Goal: Transaction & Acquisition: Purchase product/service

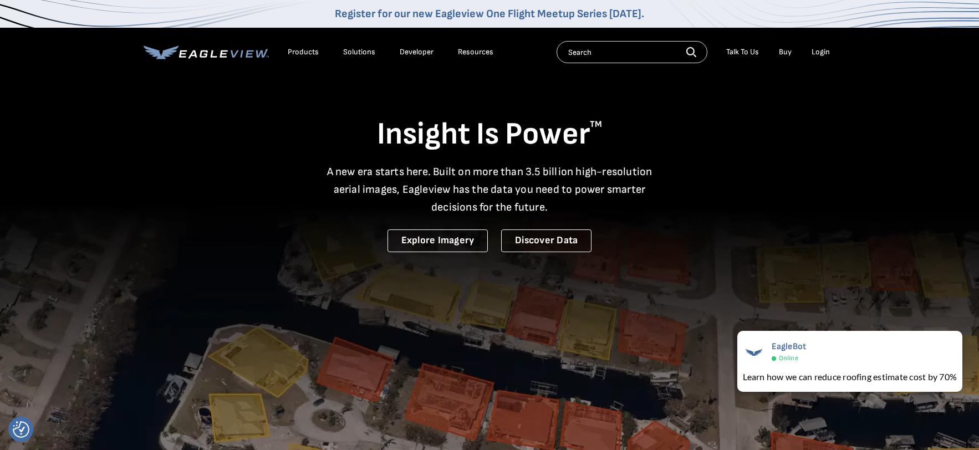
click at [754, 237] on div "Insight Is Power TM A new era starts here. Built on more than 3.5 billion high-…" at bounding box center [490, 163] width 692 height 177
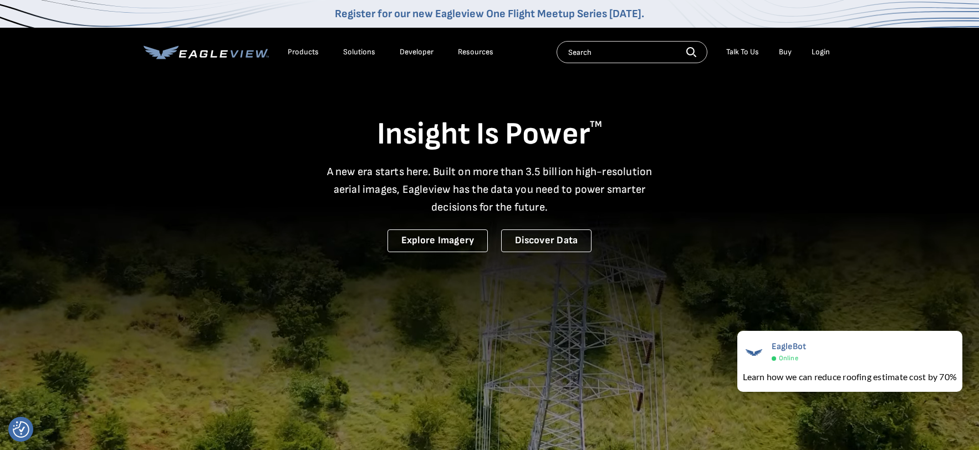
click at [637, 49] on input "text" at bounding box center [631, 52] width 151 height 22
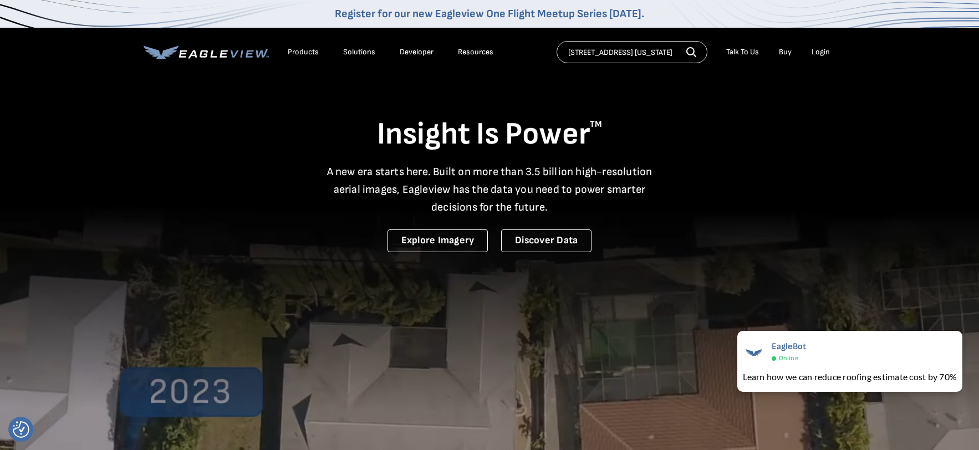
type input "1670 forest avenue portland maine"
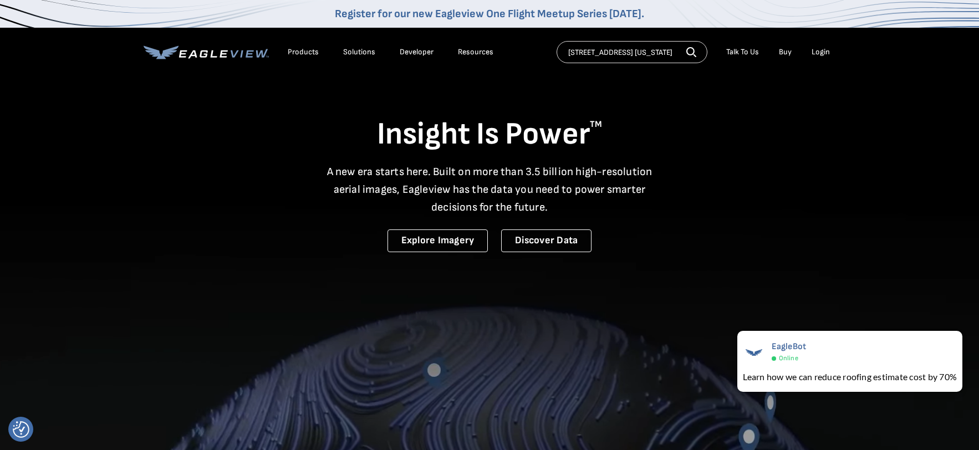
click at [691, 52] on icon "button" at bounding box center [691, 52] width 10 height 10
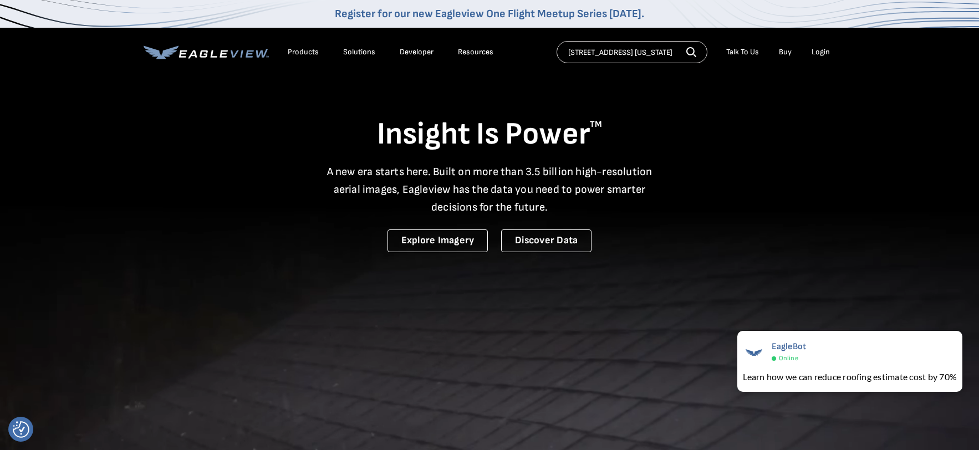
click at [691, 52] on icon "button" at bounding box center [691, 52] width 10 height 10
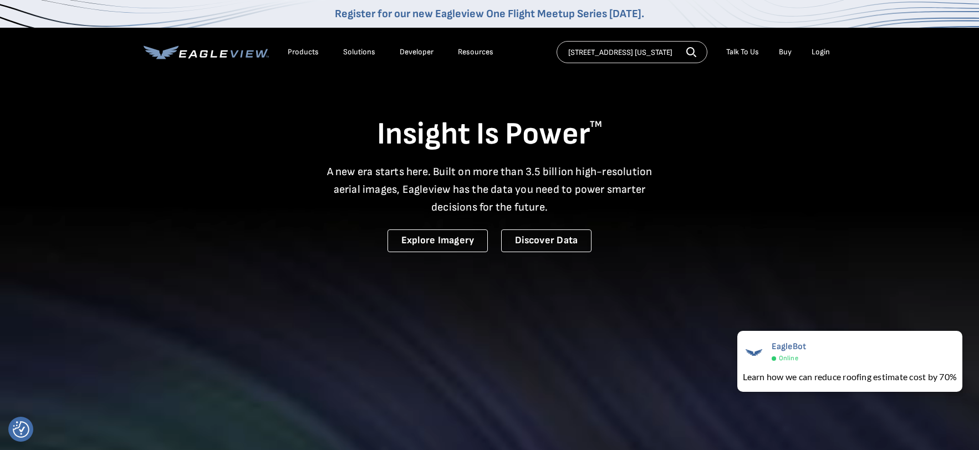
click at [691, 52] on icon "button" at bounding box center [691, 52] width 10 height 10
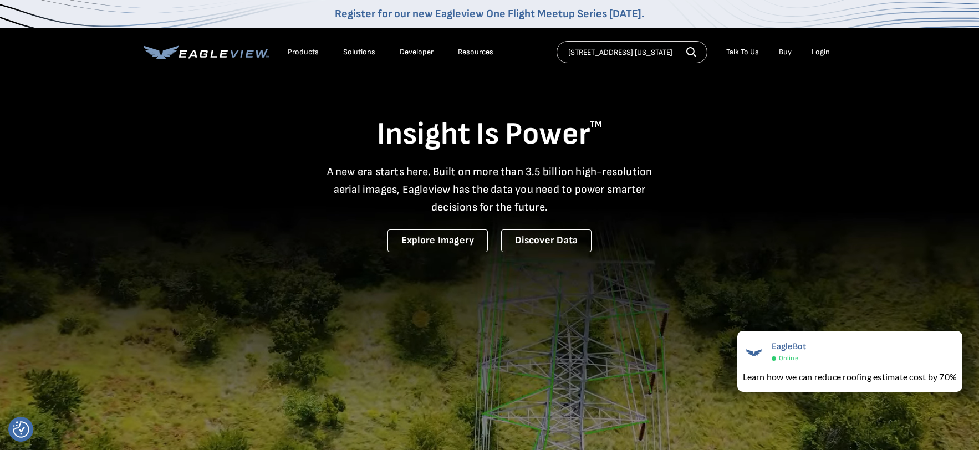
click at [816, 53] on div "Login" at bounding box center [820, 52] width 18 height 10
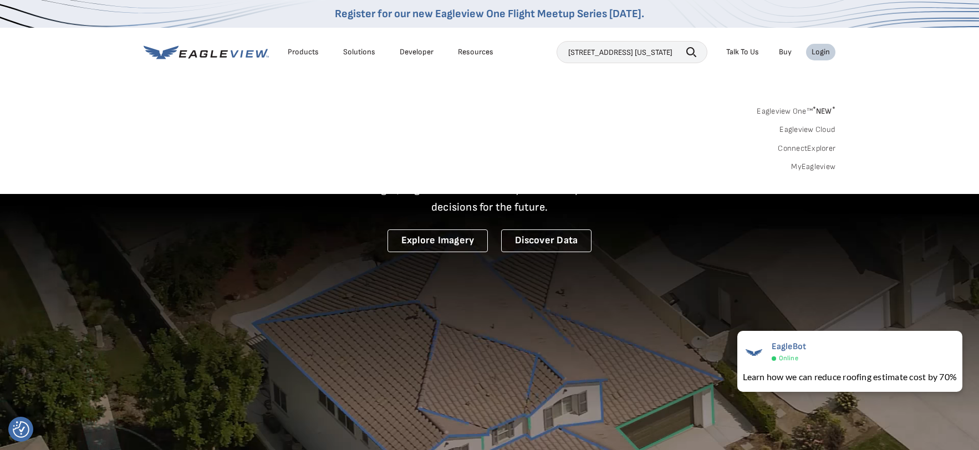
click at [825, 53] on div "Login" at bounding box center [820, 52] width 18 height 10
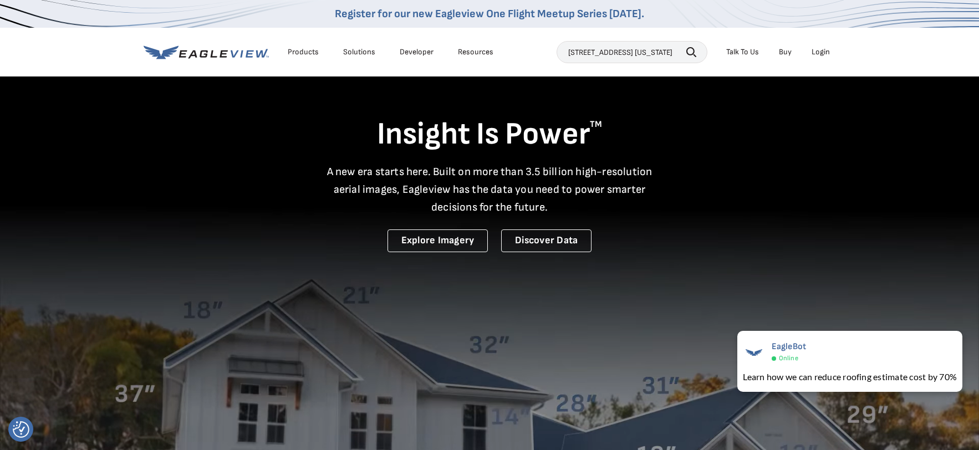
click at [825, 53] on div "Login" at bounding box center [820, 52] width 18 height 10
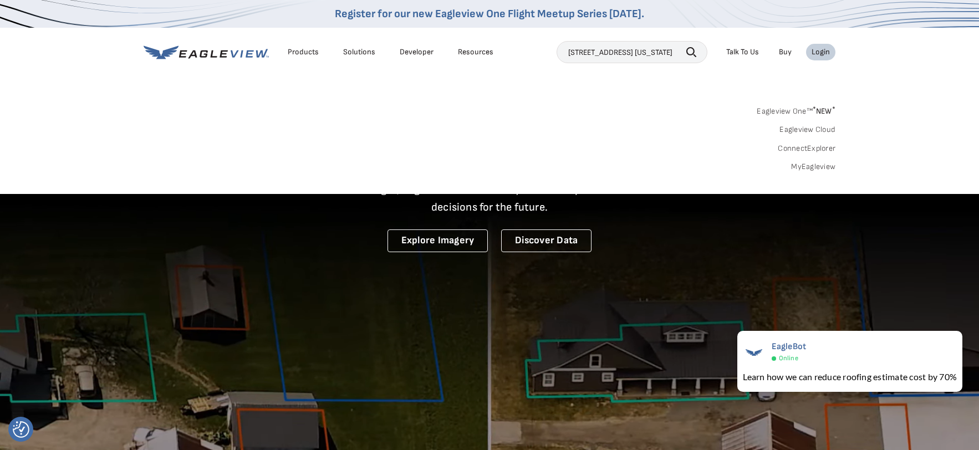
click at [821, 109] on span "* NEW *" at bounding box center [823, 110] width 23 height 9
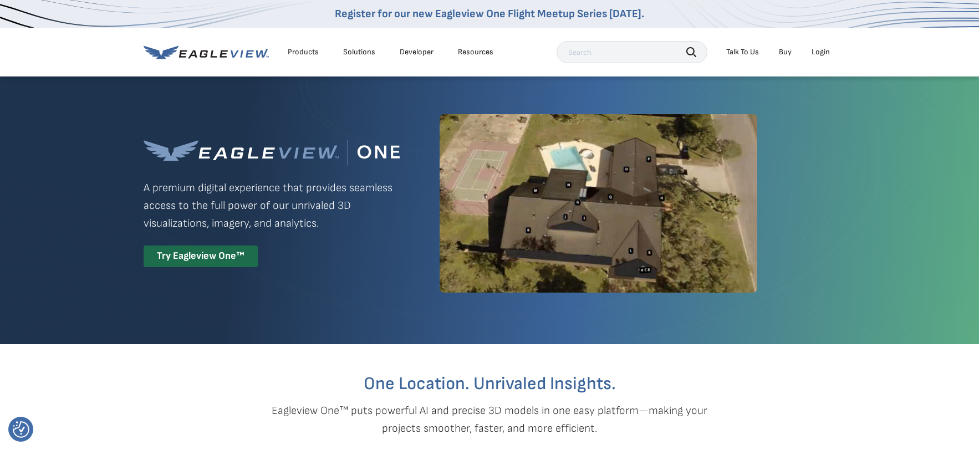
click at [642, 53] on input "text" at bounding box center [631, 52] width 151 height 22
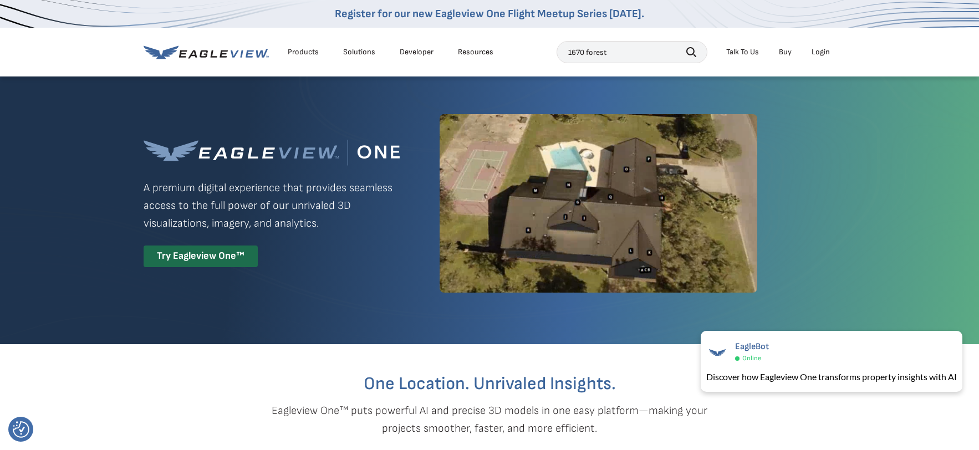
click at [822, 165] on div "Eagleview One™ A premium digital experience that provides seamless access to th…" at bounding box center [490, 203] width 692 height 256
click at [635, 52] on input "1670 forest" at bounding box center [631, 52] width 151 height 22
type input "1670 forest ave portland"
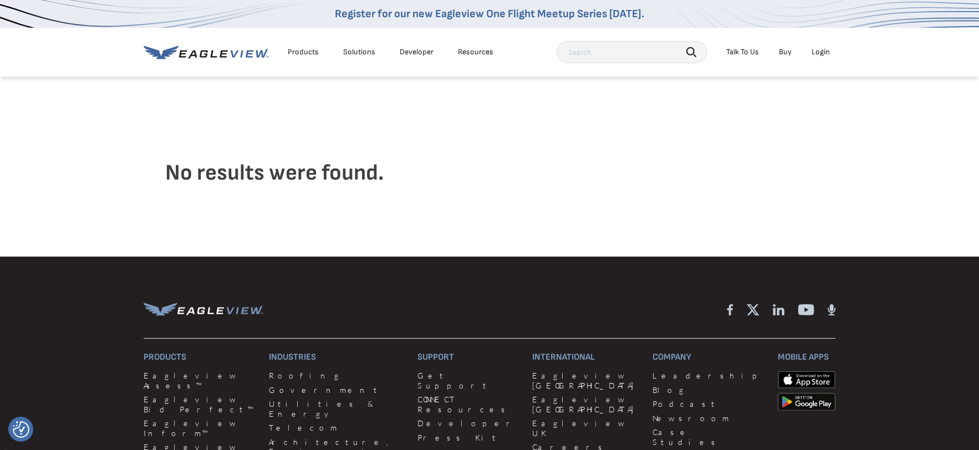
click at [820, 53] on div "Login" at bounding box center [820, 52] width 18 height 10
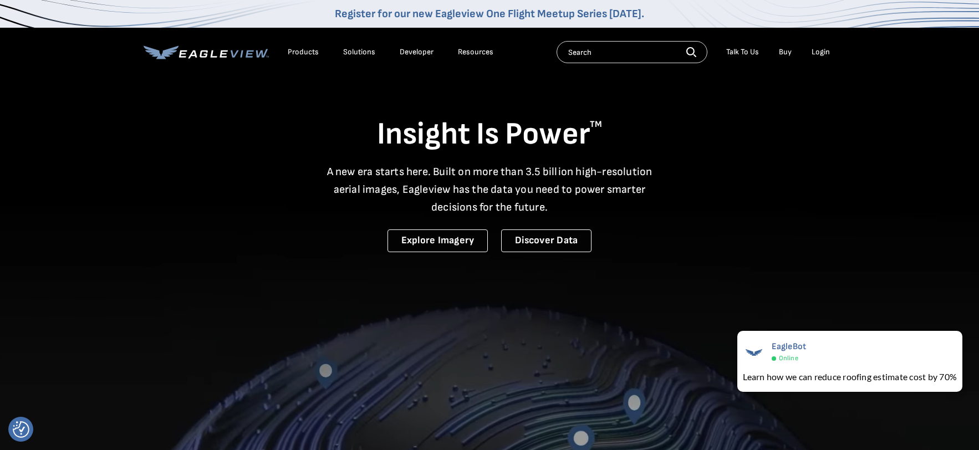
click at [824, 55] on div "Login" at bounding box center [820, 52] width 18 height 10
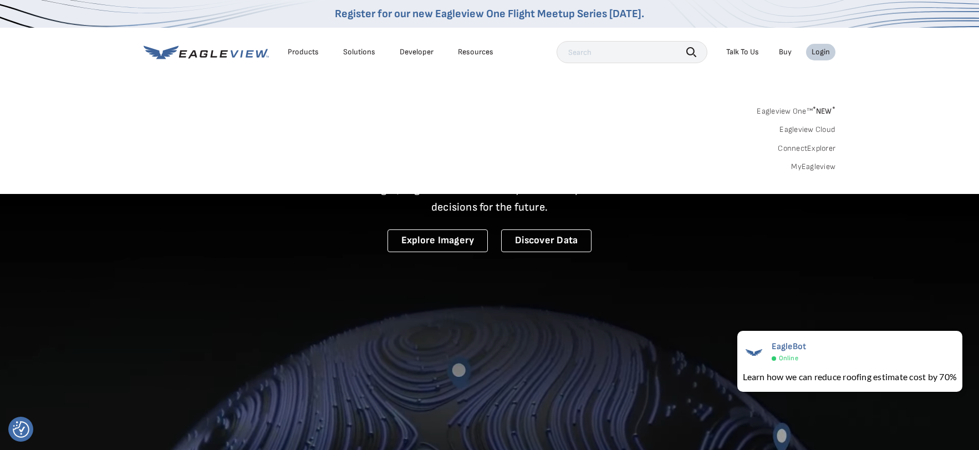
click at [303, 53] on div "Products" at bounding box center [303, 52] width 31 height 10
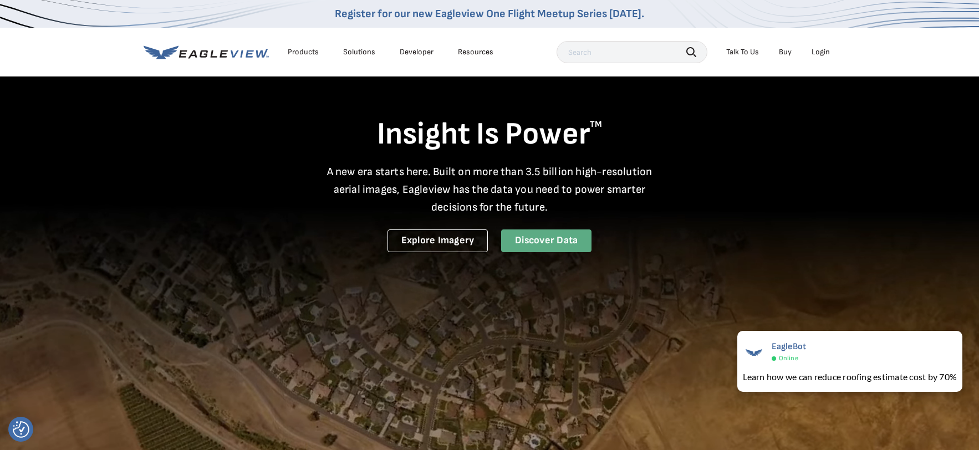
click at [551, 239] on link "Discover Data" at bounding box center [546, 240] width 90 height 23
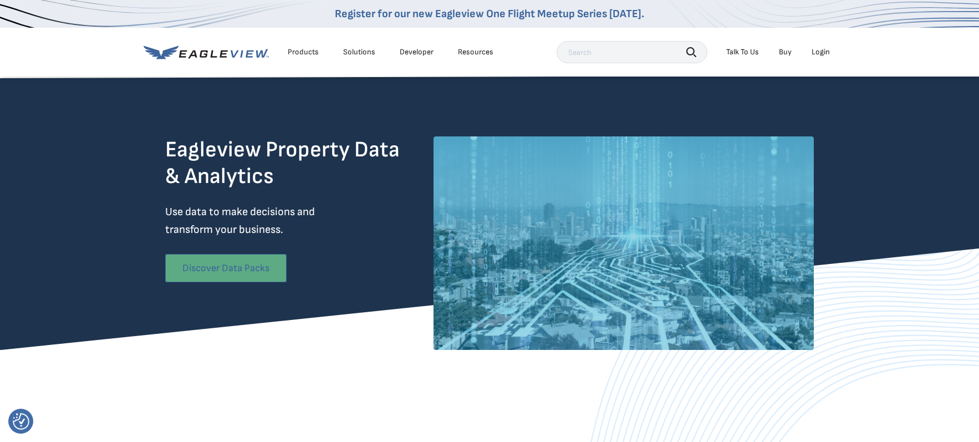
click at [258, 265] on link "Discover Data Packs" at bounding box center [225, 268] width 121 height 28
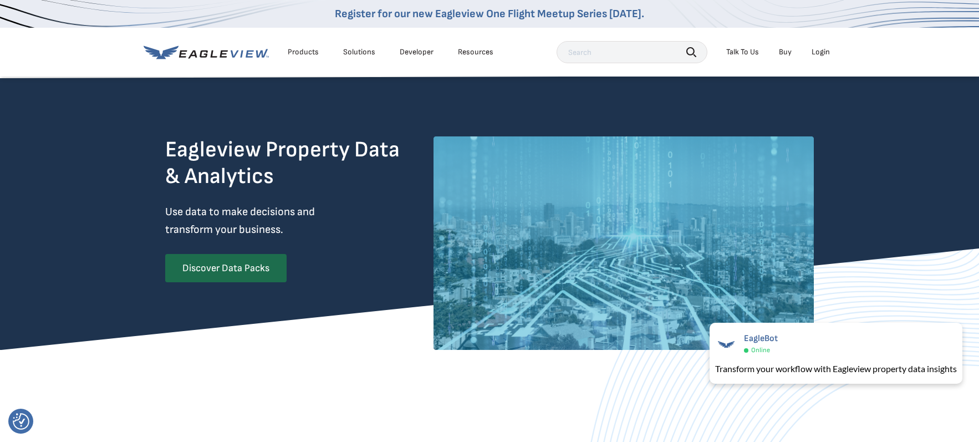
click at [822, 55] on div "Login" at bounding box center [820, 52] width 18 height 10
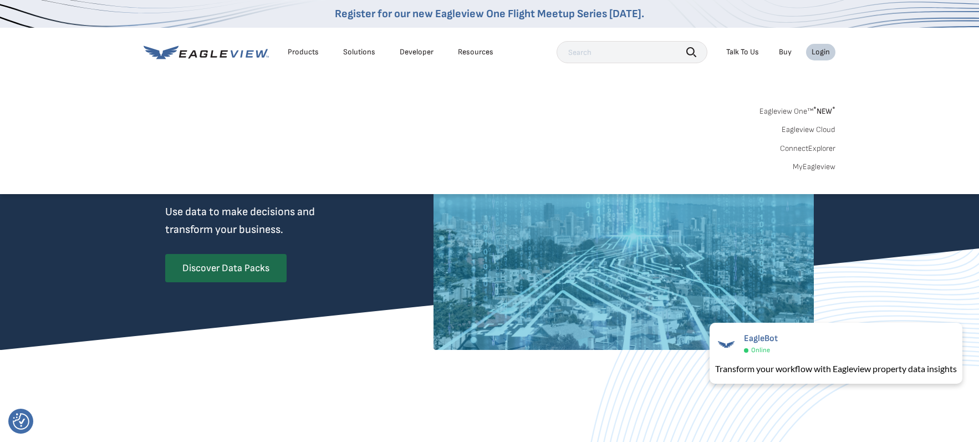
click at [809, 167] on link "MyEagleview" at bounding box center [813, 167] width 43 height 10
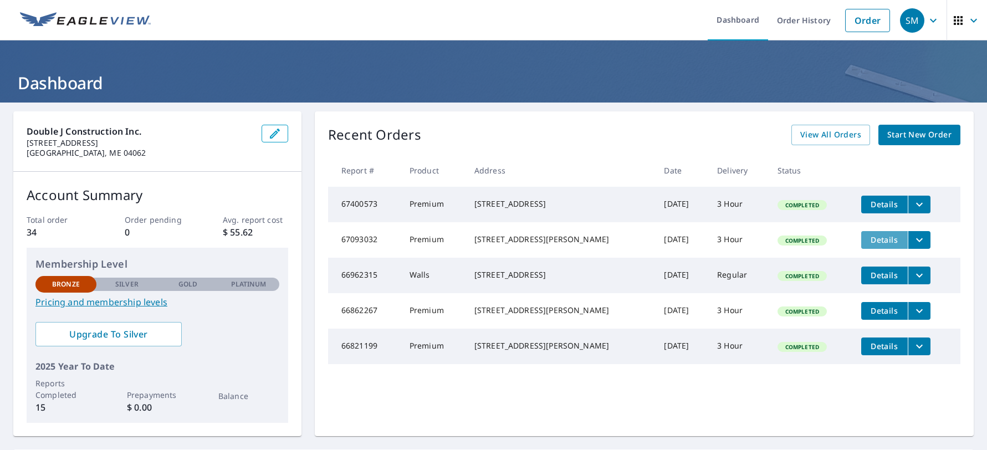
click at [863, 249] on button "Details" at bounding box center [884, 240] width 47 height 18
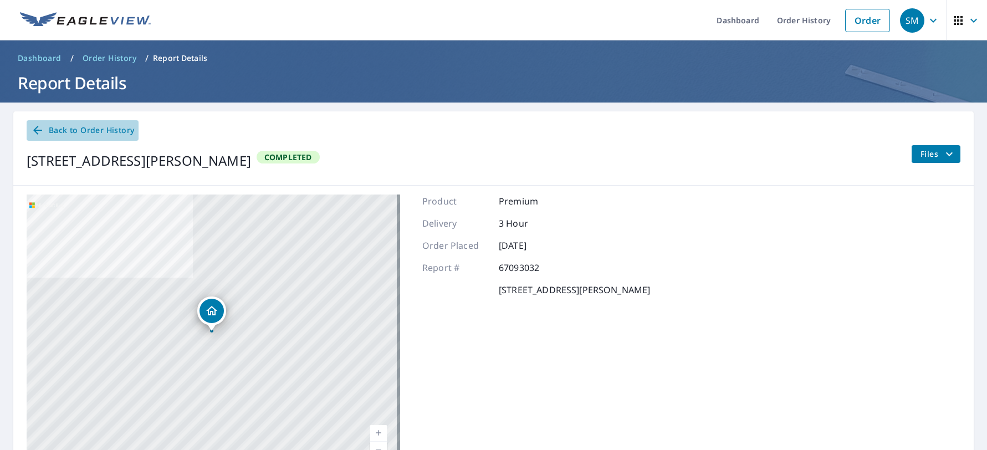
click at [40, 131] on icon at bounding box center [37, 130] width 9 height 9
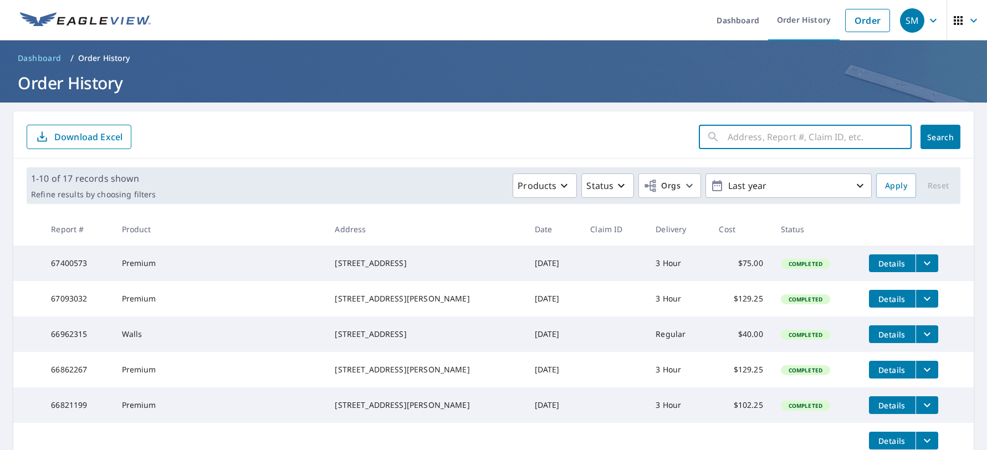
click at [866, 139] on input "text" at bounding box center [820, 136] width 184 height 31
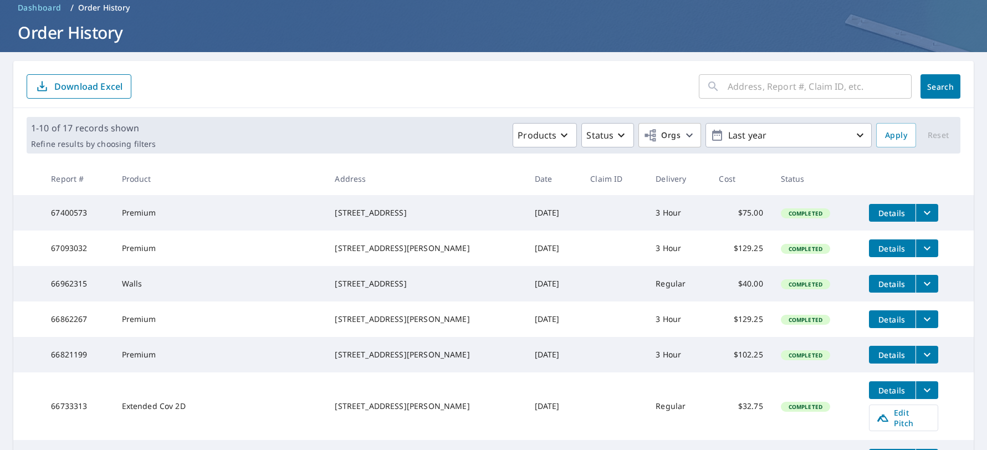
scroll to position [336, 0]
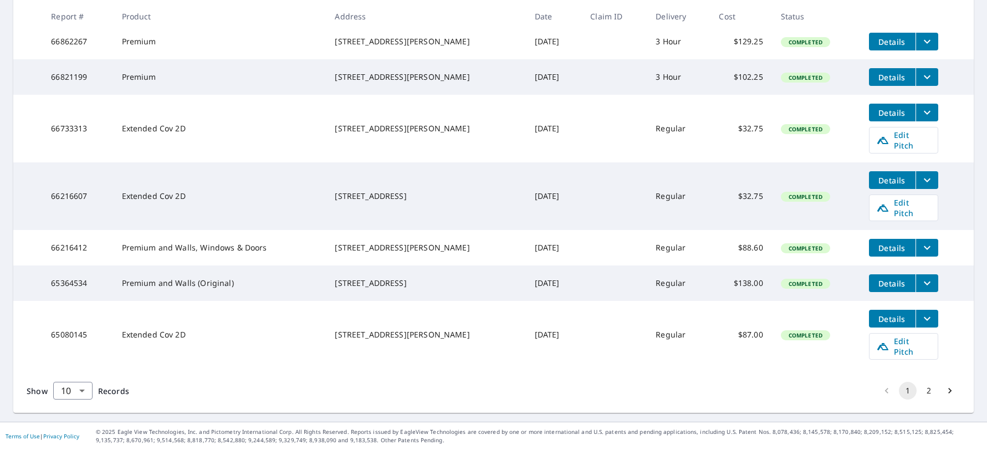
click at [581, 341] on td at bounding box center [613, 335] width 65 height 68
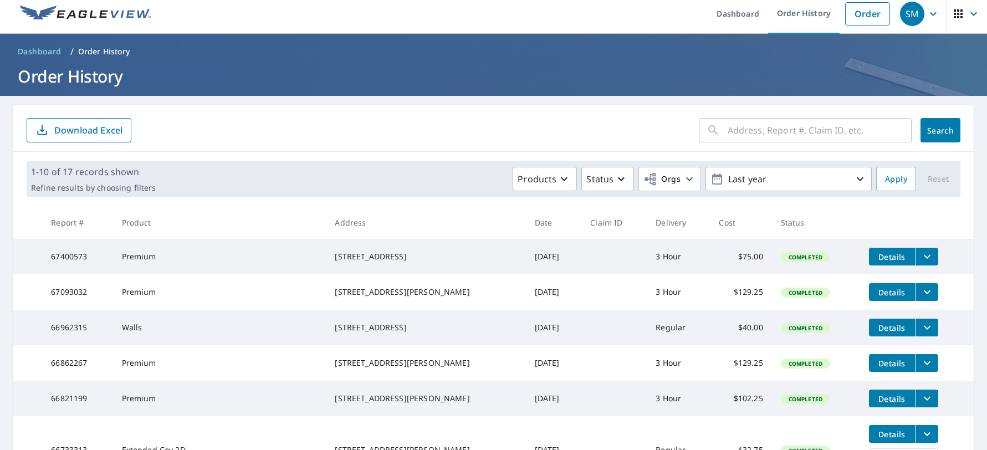
scroll to position [0, 0]
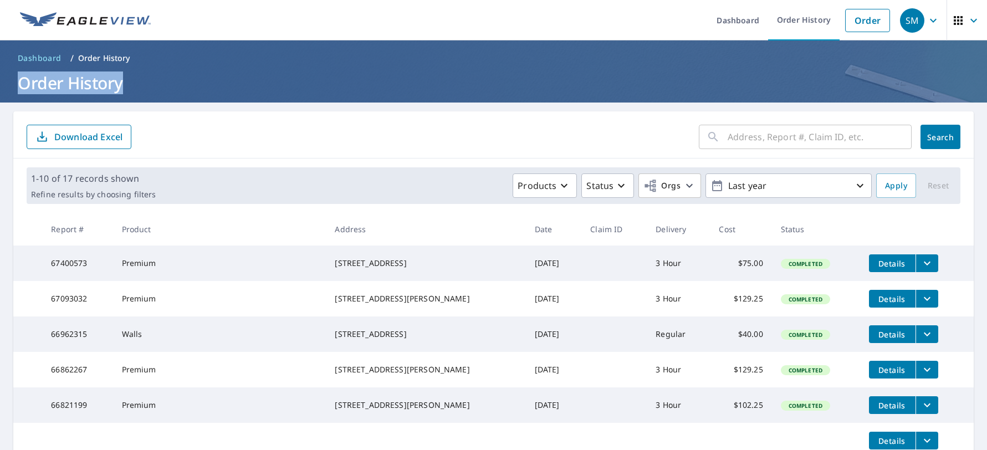
drag, startPoint x: 413, startPoint y: 79, endPoint x: 426, endPoint y: 58, distance: 24.1
click at [426, 58] on header "Dashboard / Order History Order History" at bounding box center [493, 71] width 987 height 62
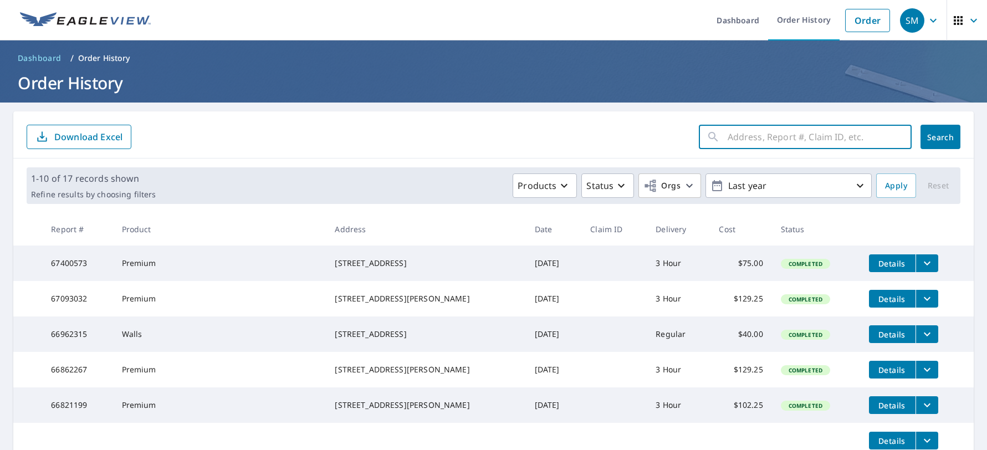
click at [738, 133] on input "text" at bounding box center [820, 136] width 184 height 31
type input "1670 Forest ave portland Me"
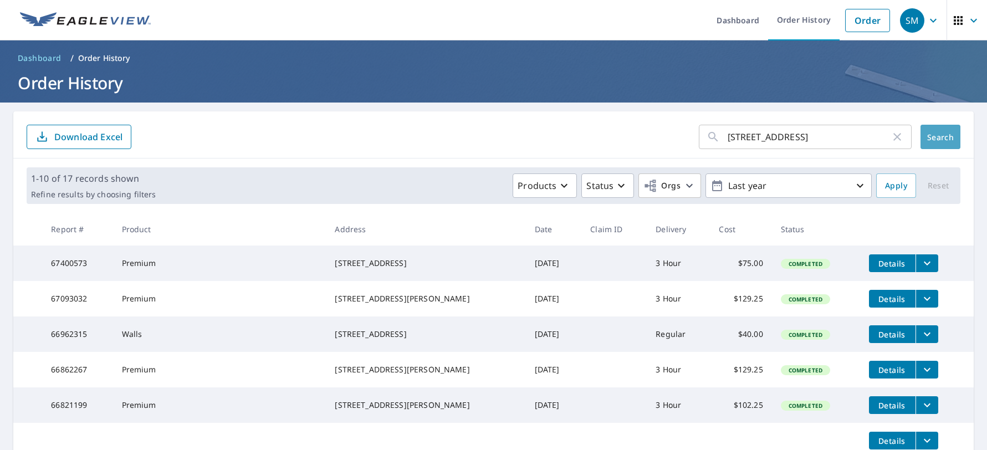
click at [931, 136] on span "Search" at bounding box center [940, 137] width 22 height 11
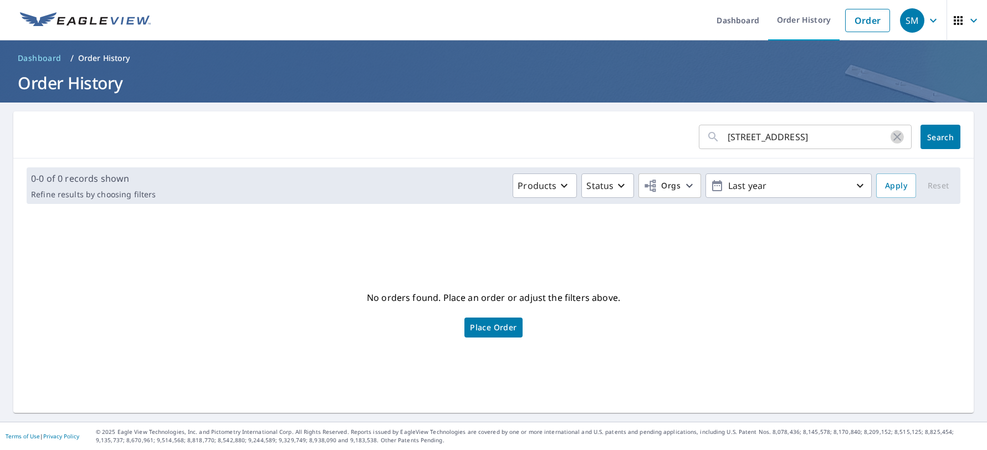
click at [891, 135] on icon "button" at bounding box center [897, 136] width 13 height 13
click at [502, 325] on span "Place Order" at bounding box center [493, 328] width 47 height 6
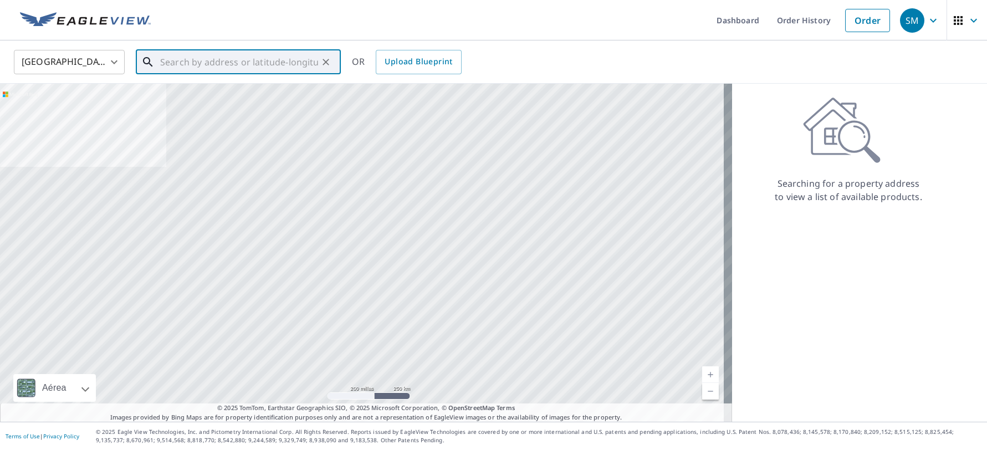
click at [197, 59] on input "text" at bounding box center [239, 62] width 158 height 31
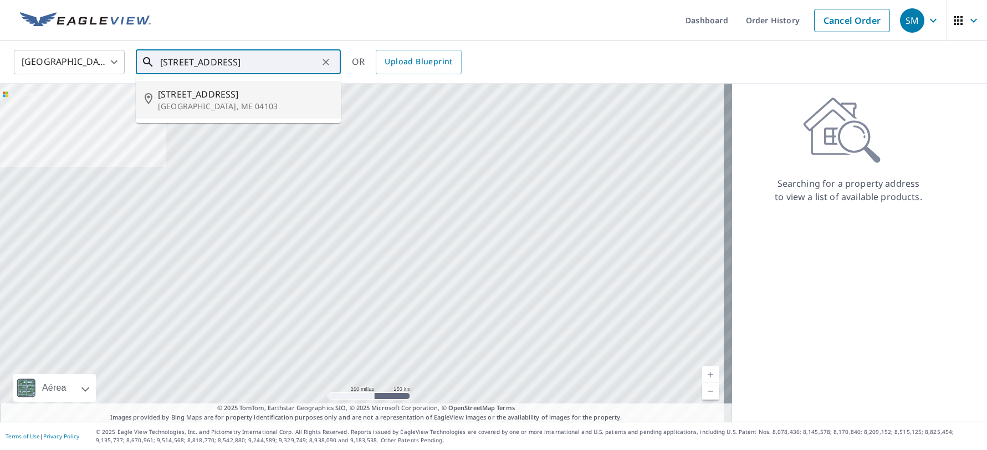
click at [178, 105] on p "[GEOGRAPHIC_DATA], ME 04103" at bounding box center [245, 106] width 174 height 11
type input "[STREET_ADDRESS]"
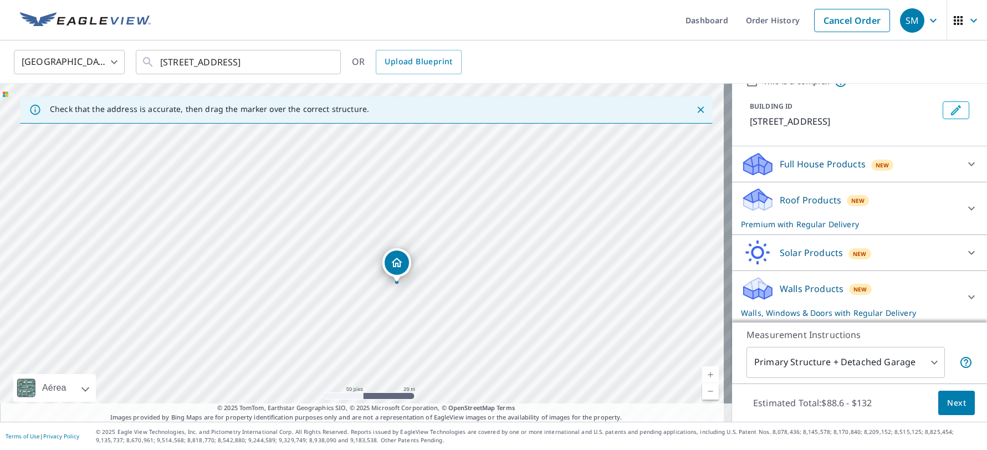
scroll to position [54, 0]
click at [965, 211] on icon at bounding box center [971, 206] width 13 height 13
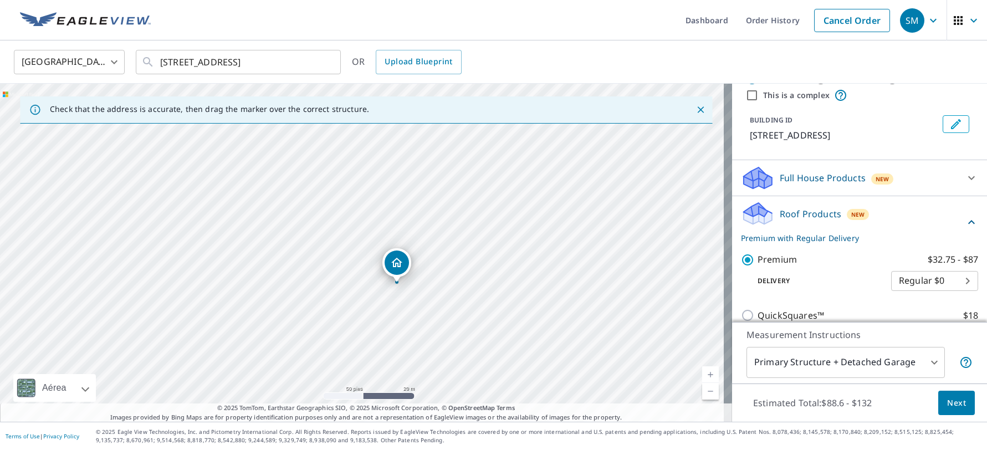
scroll to position [0, 0]
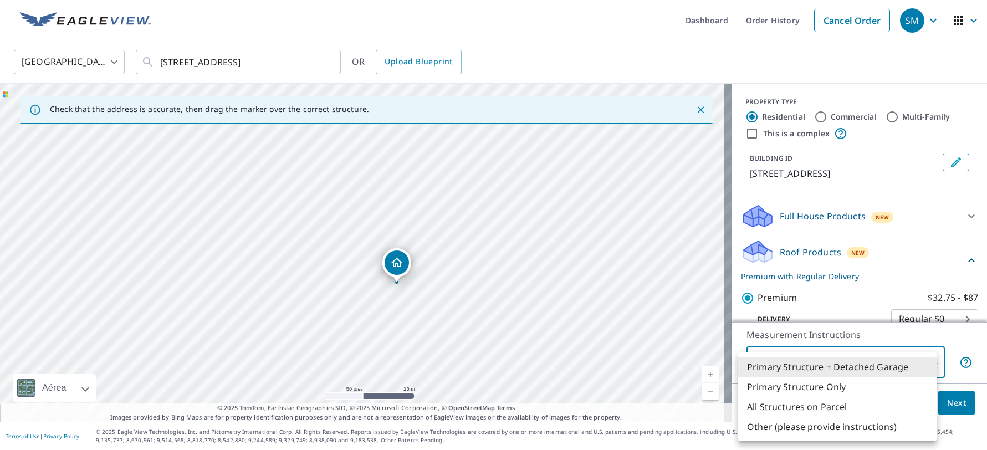
click at [929, 364] on body "SM SM Dashboard Order History Cancel Order SM United States US ​ [STREET_ADDRES…" at bounding box center [493, 225] width 987 height 450
click at [864, 366] on li "Primary Structure + Detached Garage" at bounding box center [837, 367] width 198 height 20
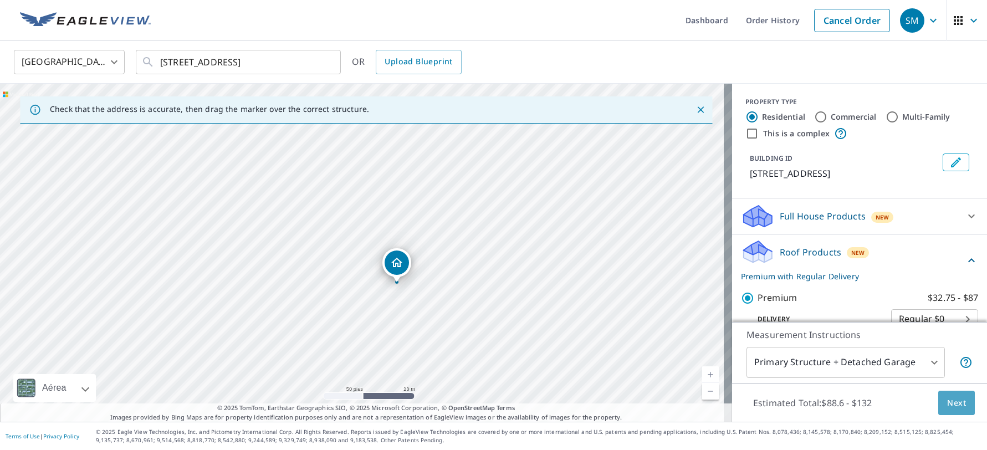
click at [948, 399] on span "Next" at bounding box center [956, 403] width 19 height 14
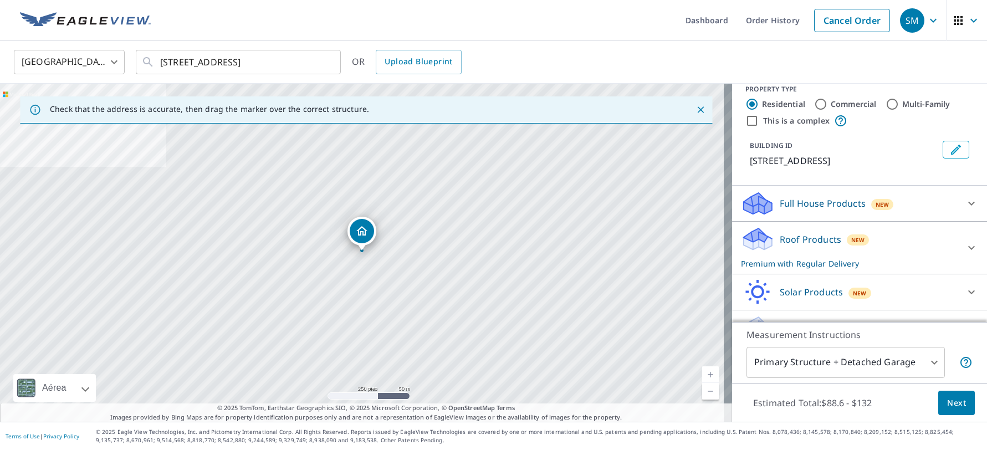
scroll to position [22, 0]
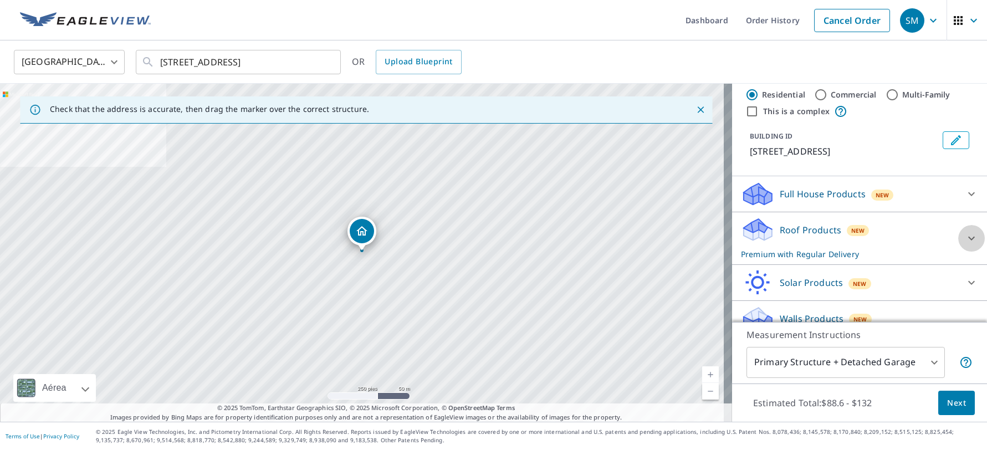
click at [965, 239] on icon at bounding box center [971, 238] width 13 height 13
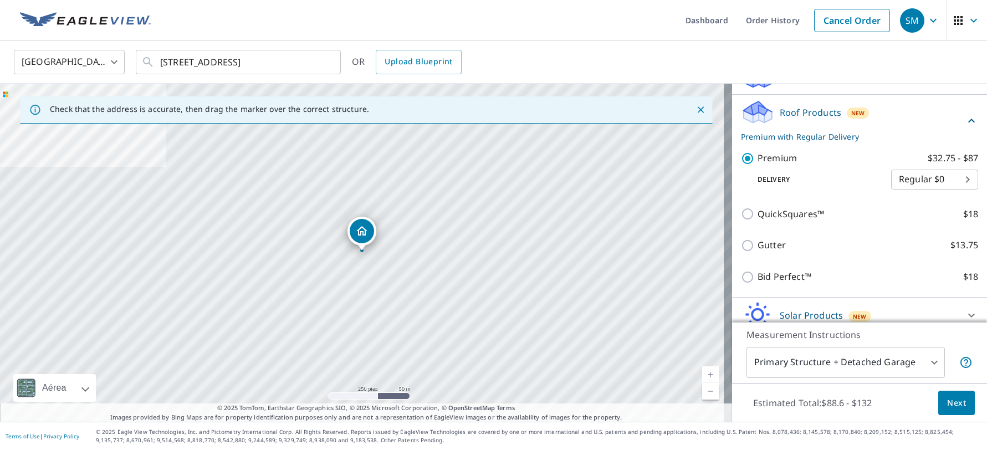
scroll to position [139, 0]
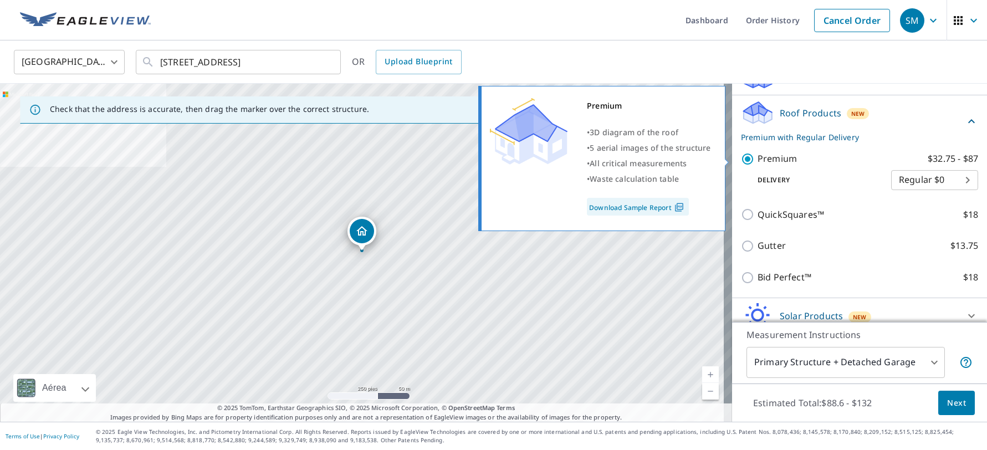
click at [928, 162] on p "$32.75 - $87" at bounding box center [953, 159] width 50 height 14
click at [758, 162] on input "Premium $32.75 - $87" at bounding box center [749, 158] width 17 height 13
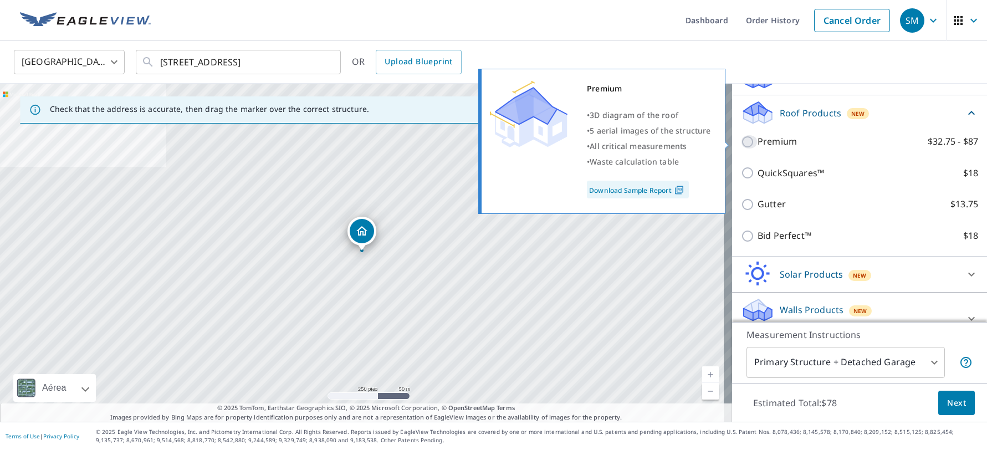
click at [741, 143] on input "Premium $32.75 - $87" at bounding box center [749, 141] width 17 height 13
checkbox input "true"
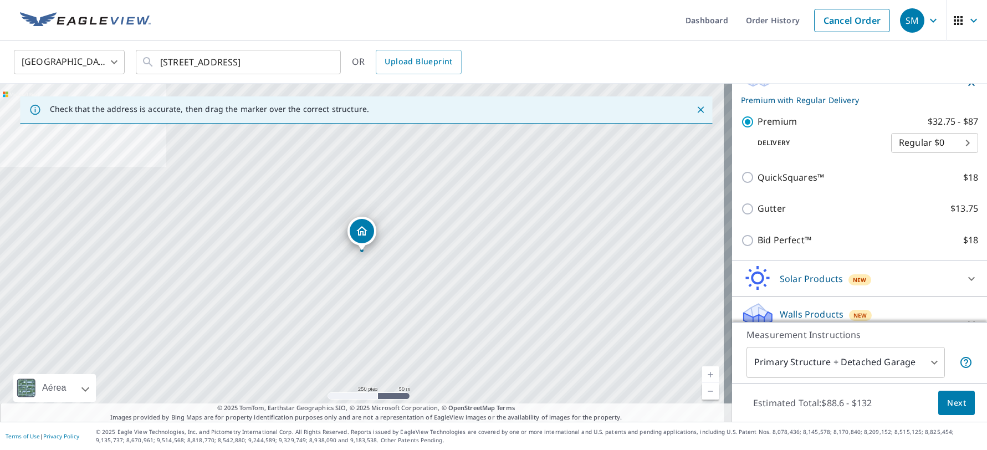
scroll to position [204, 0]
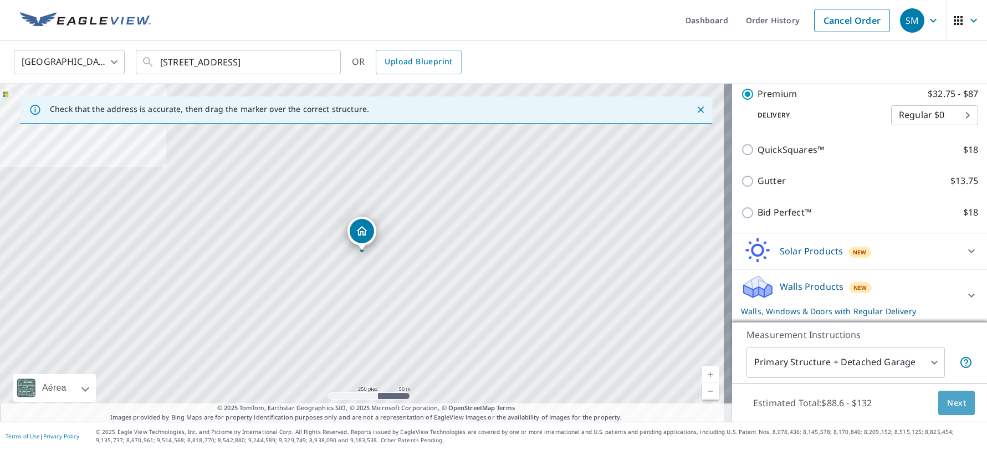
click at [952, 408] on span "Next" at bounding box center [956, 403] width 19 height 14
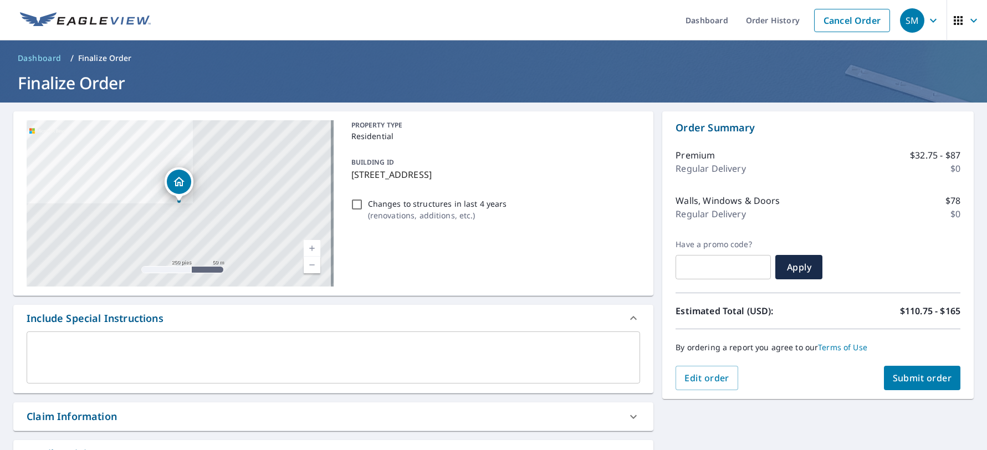
click at [647, 78] on h1 "Finalize Order" at bounding box center [493, 82] width 960 height 23
click at [683, 80] on h1 "Finalize Order" at bounding box center [493, 82] width 960 height 23
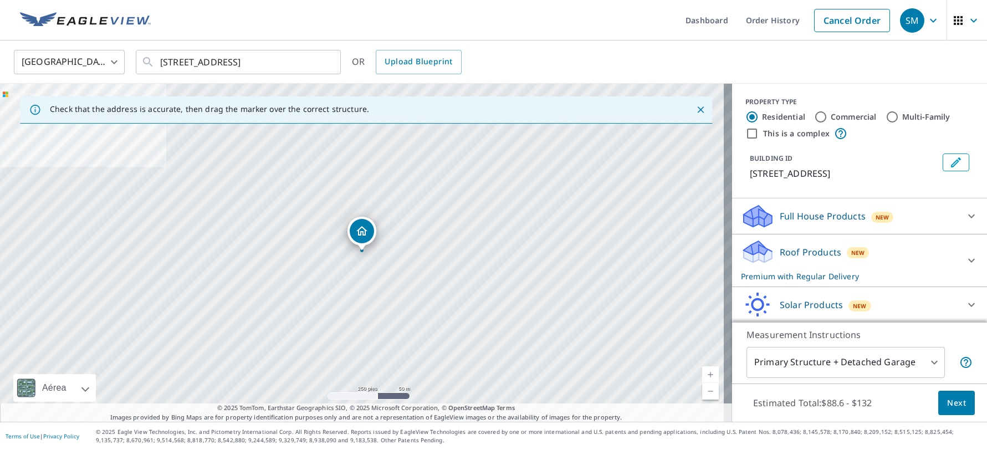
scroll to position [54, 0]
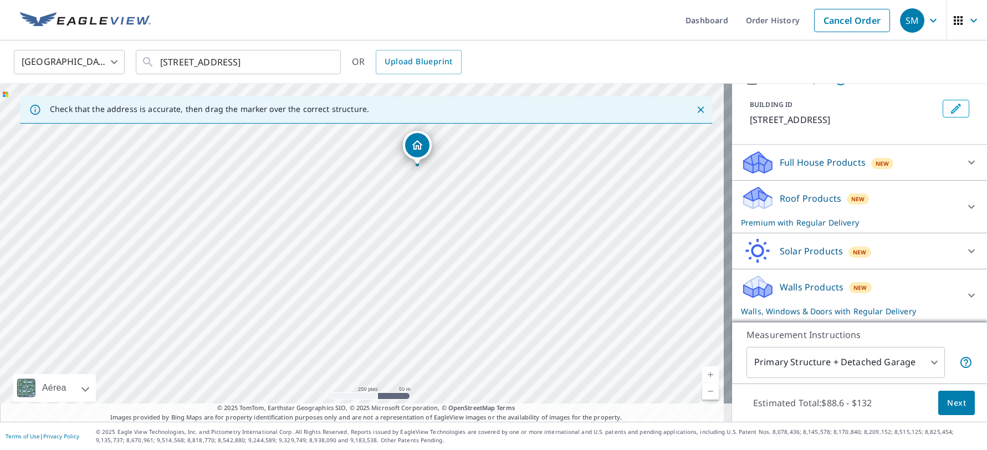
drag, startPoint x: 469, startPoint y: 185, endPoint x: 412, endPoint y: 190, distance: 57.8
click at [412, 190] on div "[STREET_ADDRESS]" at bounding box center [366, 253] width 732 height 338
click at [954, 405] on span "Next" at bounding box center [956, 403] width 19 height 14
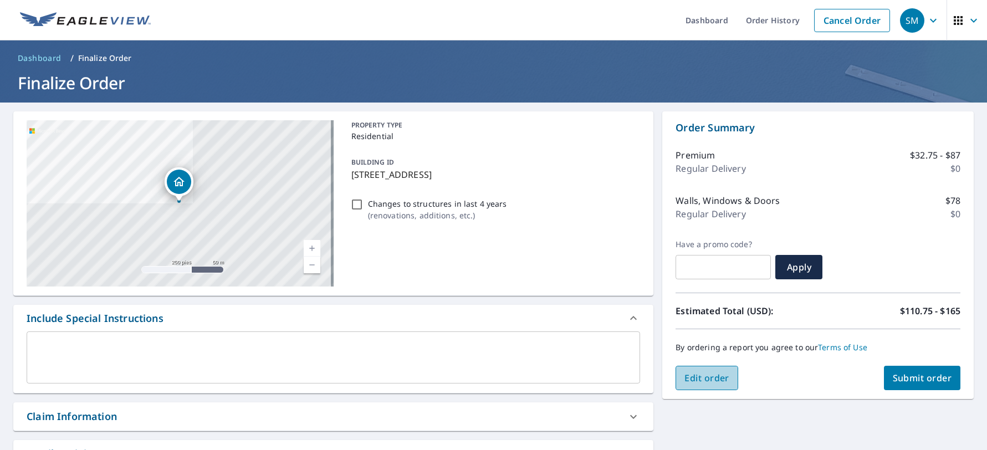
click at [713, 378] on span "Edit order" at bounding box center [706, 378] width 45 height 12
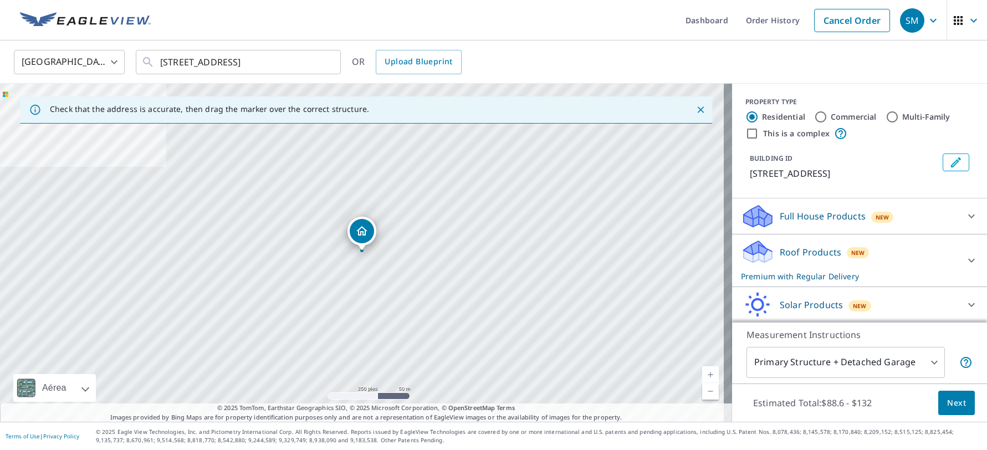
scroll to position [54, 0]
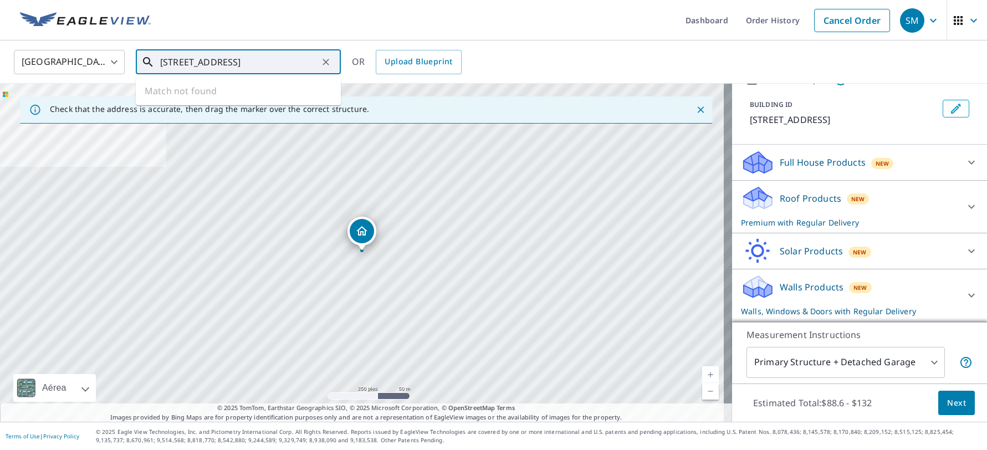
click at [267, 69] on input "[STREET_ADDRESS]" at bounding box center [239, 62] width 158 height 31
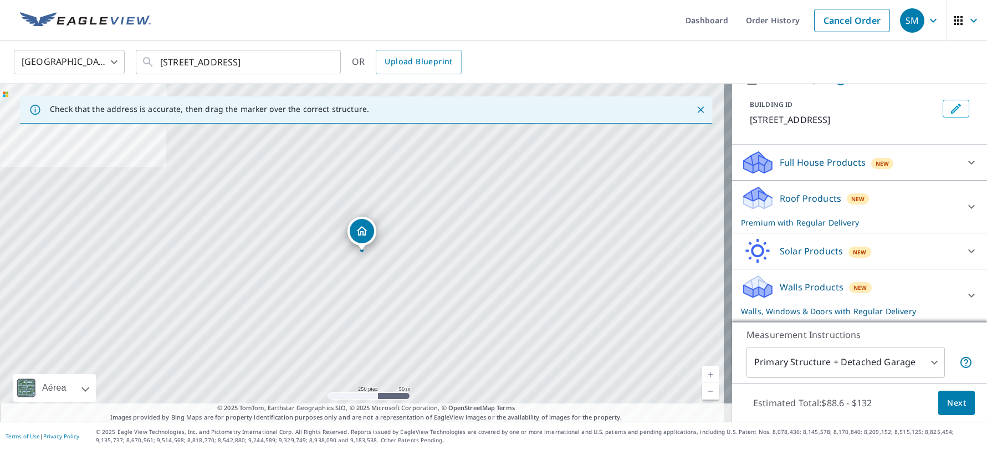
click at [753, 204] on icon at bounding box center [756, 203] width 6 height 10
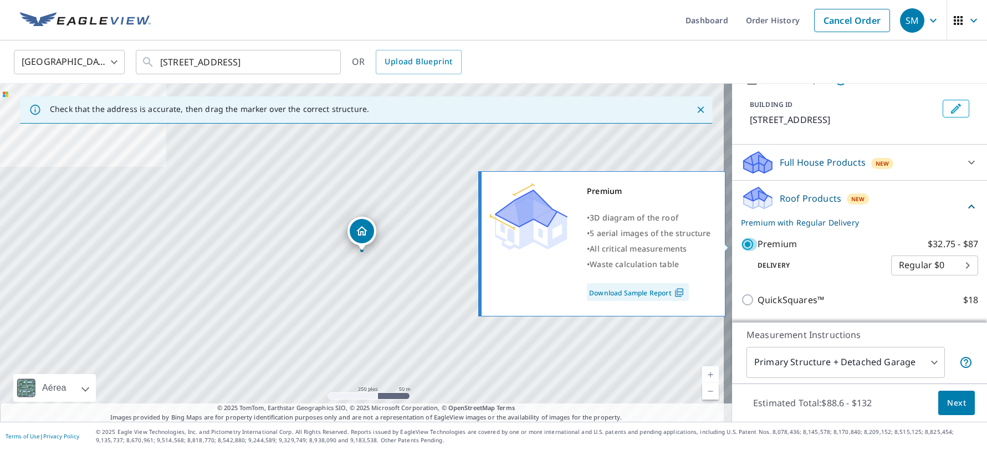
click at [746, 246] on input "Premium $32.75 - $87" at bounding box center [749, 244] width 17 height 13
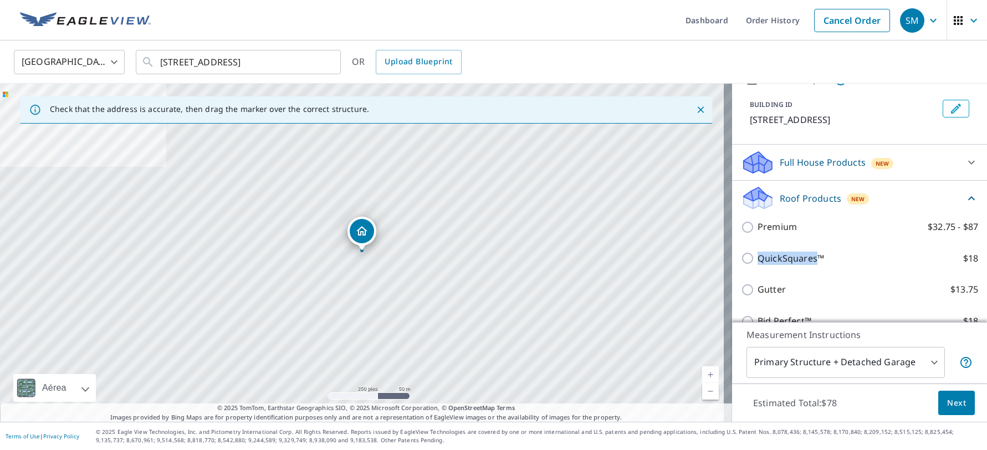
click at [746, 246] on div "QuickSquares™ $18" at bounding box center [859, 259] width 237 height 32
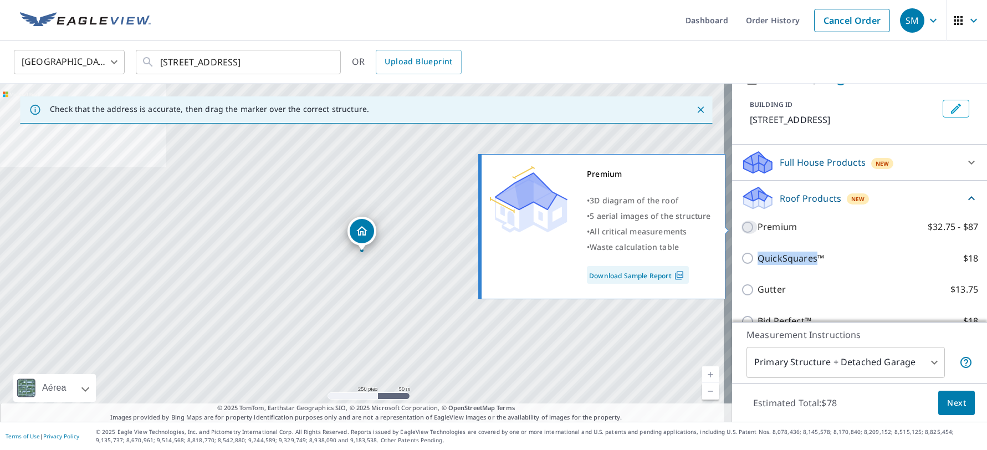
click at [749, 228] on input "Premium $32.75 - $87" at bounding box center [749, 227] width 17 height 13
checkbox input "true"
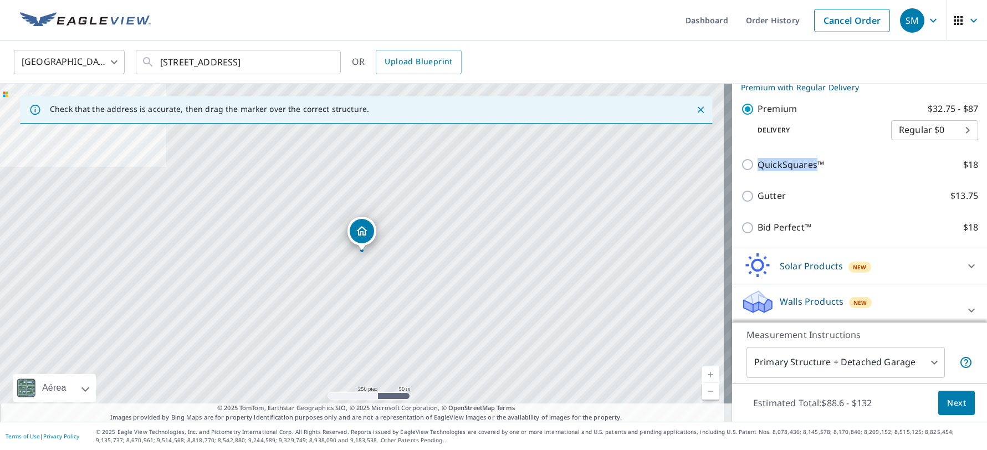
scroll to position [190, 0]
click at [948, 406] on span "Next" at bounding box center [956, 403] width 19 height 14
